Goal: Navigation & Orientation: Find specific page/section

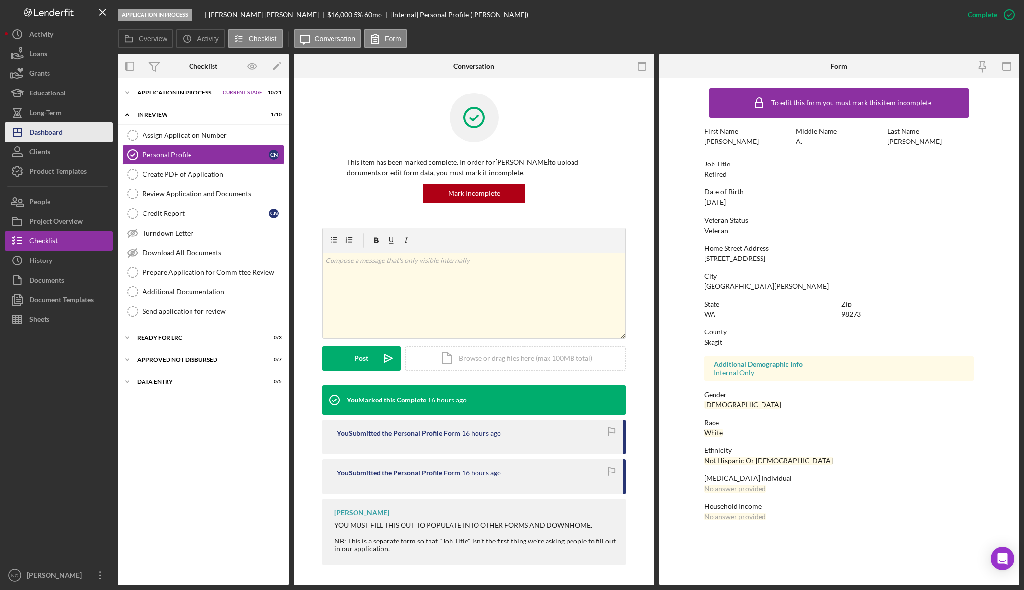
click at [36, 135] on div "Dashboard" at bounding box center [45, 133] width 33 height 22
